Goal: Task Accomplishment & Management: Use online tool/utility

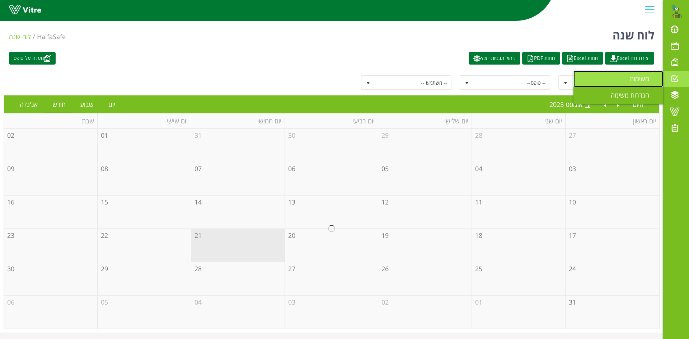
click at [641, 79] on span "משימות" at bounding box center [644, 78] width 28 height 9
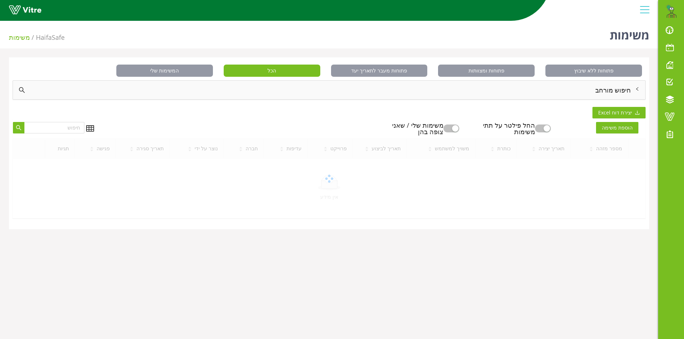
click at [625, 93] on div "חיפוש מורחב" at bounding box center [329, 90] width 632 height 19
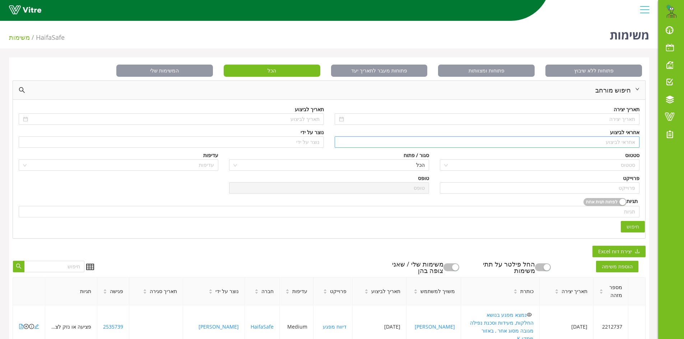
click at [625, 140] on input "search" at bounding box center [487, 142] width 297 height 11
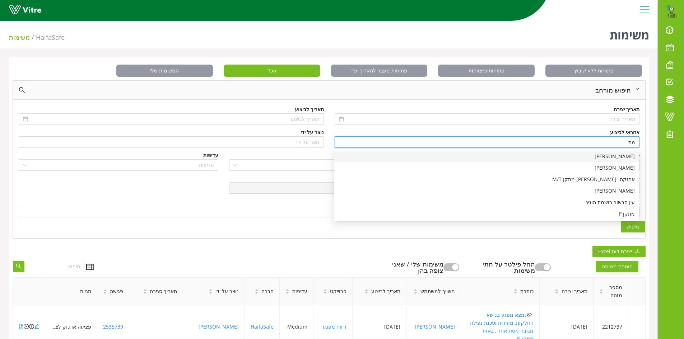
click at [616, 154] on div "[PERSON_NAME]" at bounding box center [486, 157] width 297 height 8
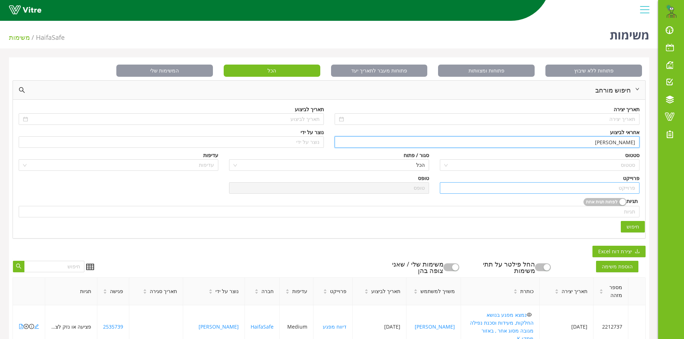
type input "[PERSON_NAME]"
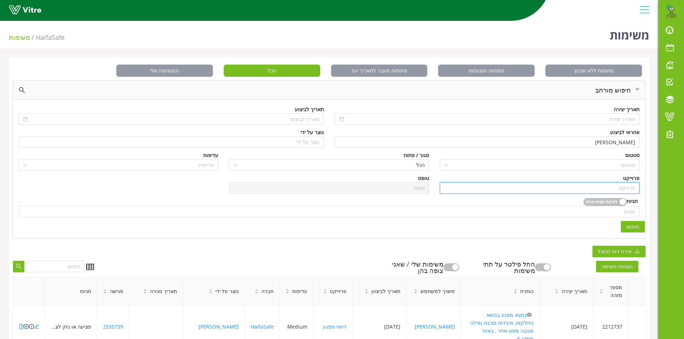
click at [609, 186] on input "search" at bounding box center [539, 188] width 191 height 11
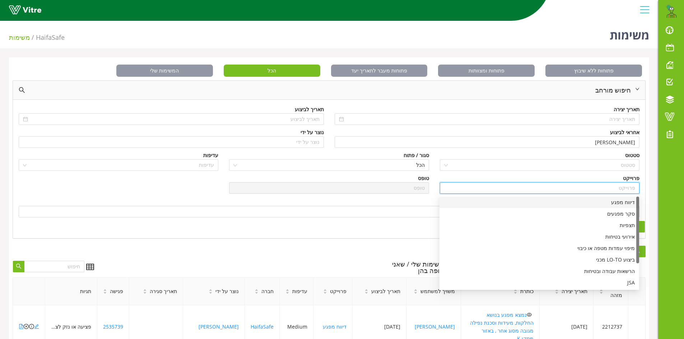
click at [630, 202] on div "דיווח מפגע" at bounding box center [539, 203] width 191 height 8
type input "דיווח מפגע"
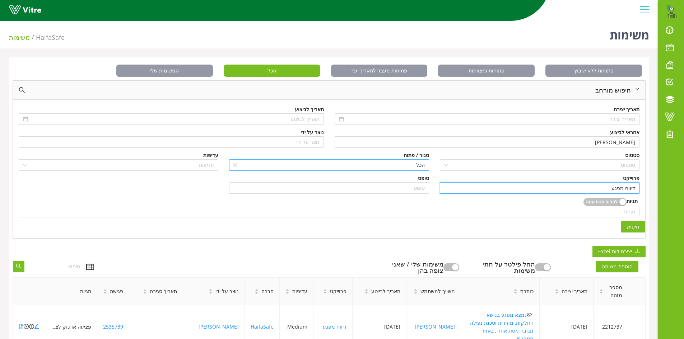
click at [408, 165] on span "הכל" at bounding box center [328, 165] width 191 height 11
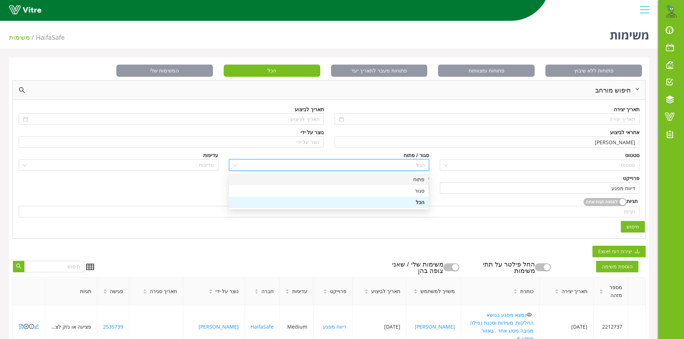
click at [413, 180] on div "פתוח" at bounding box center [328, 180] width 191 height 8
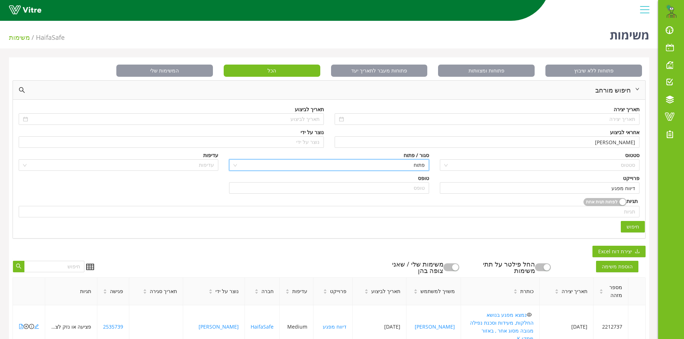
click at [631, 224] on span "חיפוש" at bounding box center [633, 227] width 13 height 8
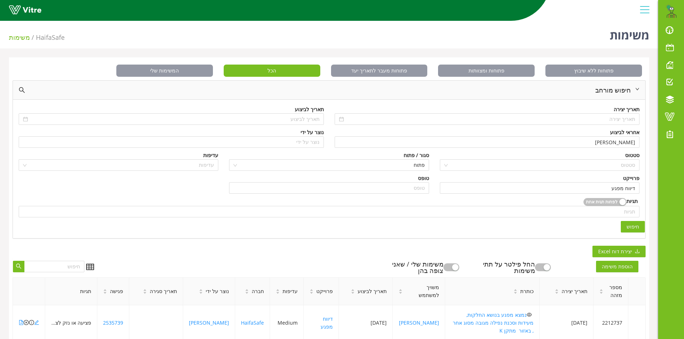
click at [633, 223] on span "חיפוש" at bounding box center [633, 227] width 13 height 8
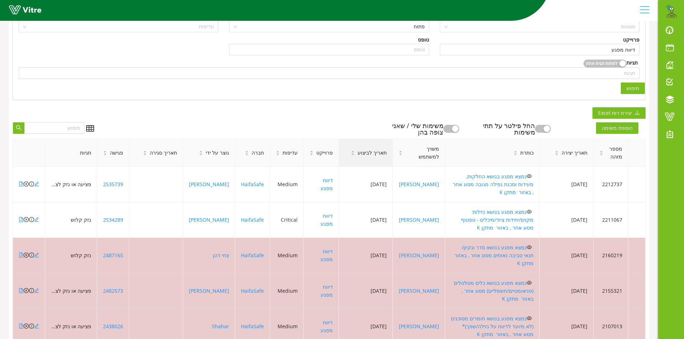
scroll to position [144, 0]
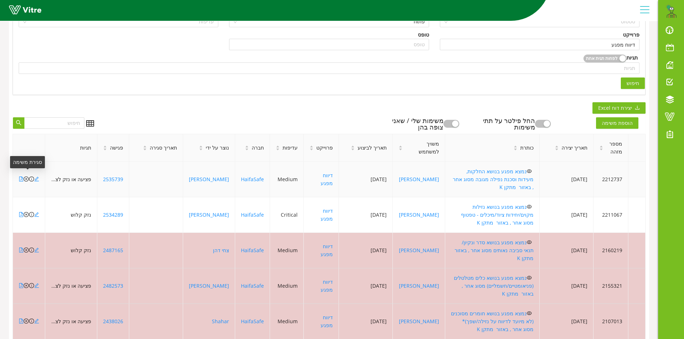
click at [27, 177] on icon "close-circle" at bounding box center [26, 179] width 5 height 5
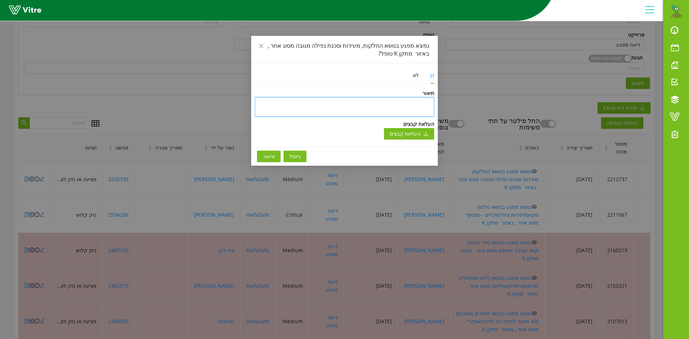
click at [368, 107] on textarea at bounding box center [345, 106] width 180 height 19
type textarea "ט"
type textarea "טו"
type textarea "טופ"
type textarea "טופל"
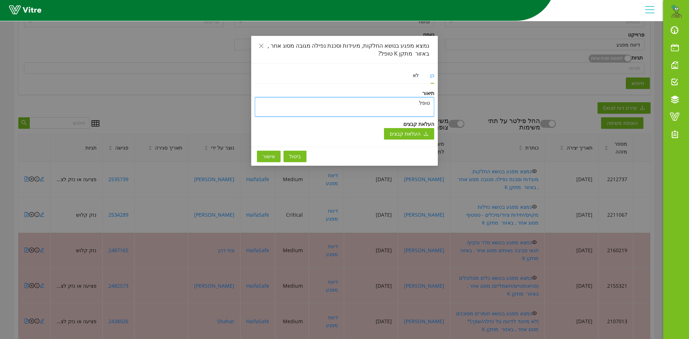
type textarea "טופל"
type textarea "טופל ו"
type textarea "טופל ונ"
type textarea "טופל וני"
type textarea "טופל וניס"
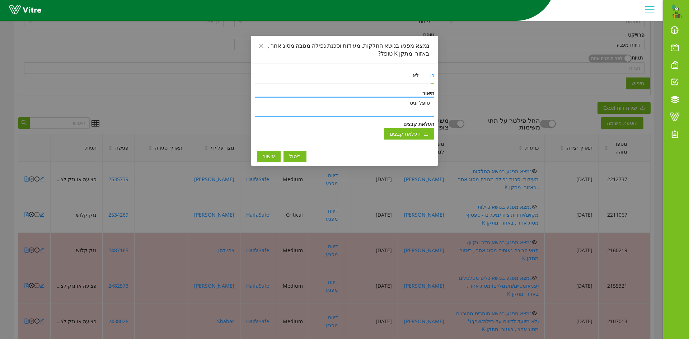
type textarea "טופל וניסג"
type textarea "טופל וניסגר"
type textarea "טופל וניסגר ב"
type textarea "טופל וניסגר בת"
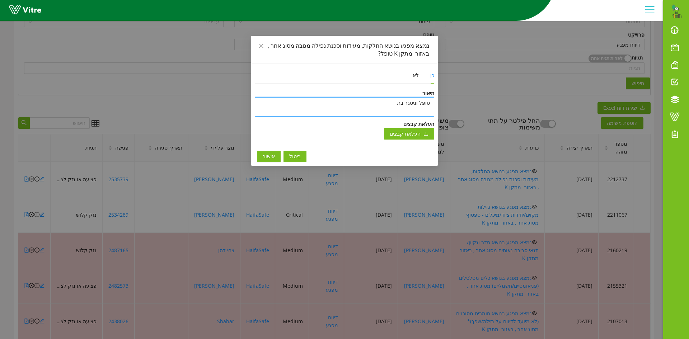
type textarea "[PERSON_NAME] וניסגר בתו"
type textarea "טופל וניסגר בתוכ"
type textarea "[PERSON_NAME] וניסגר בתוכנ"
type textarea "טופל וניסגר בתוכנה"
drag, startPoint x: 385, startPoint y: 105, endPoint x: 432, endPoint y: 102, distance: 46.4
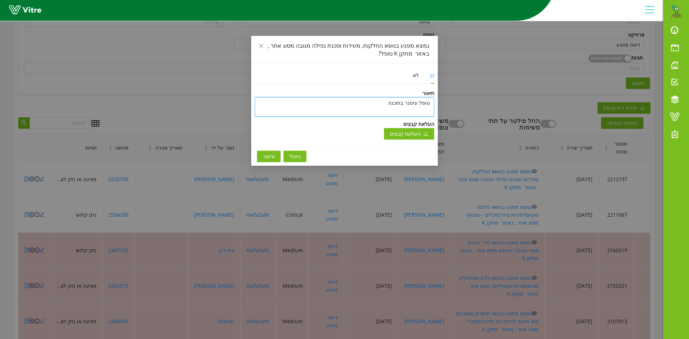
click at [432, 102] on textarea "טופל וניסגר בתוכנה" at bounding box center [345, 106] width 180 height 19
type textarea "טופל וניסגר בתוכנה"
click at [265, 159] on span "אישור" at bounding box center [269, 157] width 12 height 8
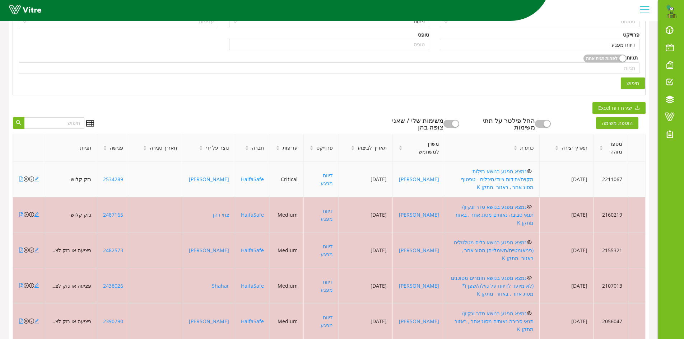
click at [20, 177] on icon "file-pdf" at bounding box center [21, 179] width 5 height 5
click at [26, 177] on icon "close-circle" at bounding box center [26, 179] width 5 height 5
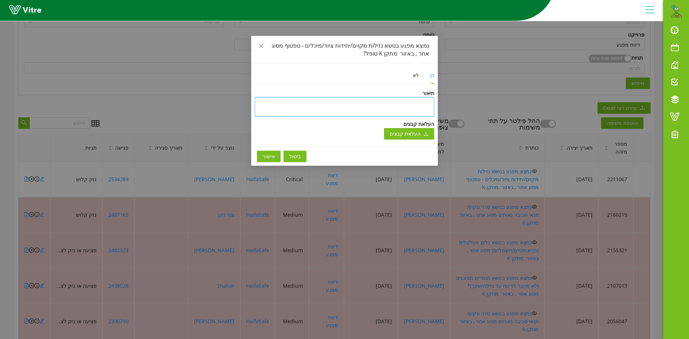
click at [339, 100] on textarea at bounding box center [345, 106] width 180 height 19
paste textarea "טופל וניסגר בתוכנה"
type textarea "טופל וניסגר בתוכנה"
click at [267, 158] on span "אישור" at bounding box center [269, 157] width 12 height 8
